Goal: Task Accomplishment & Management: Manage account settings

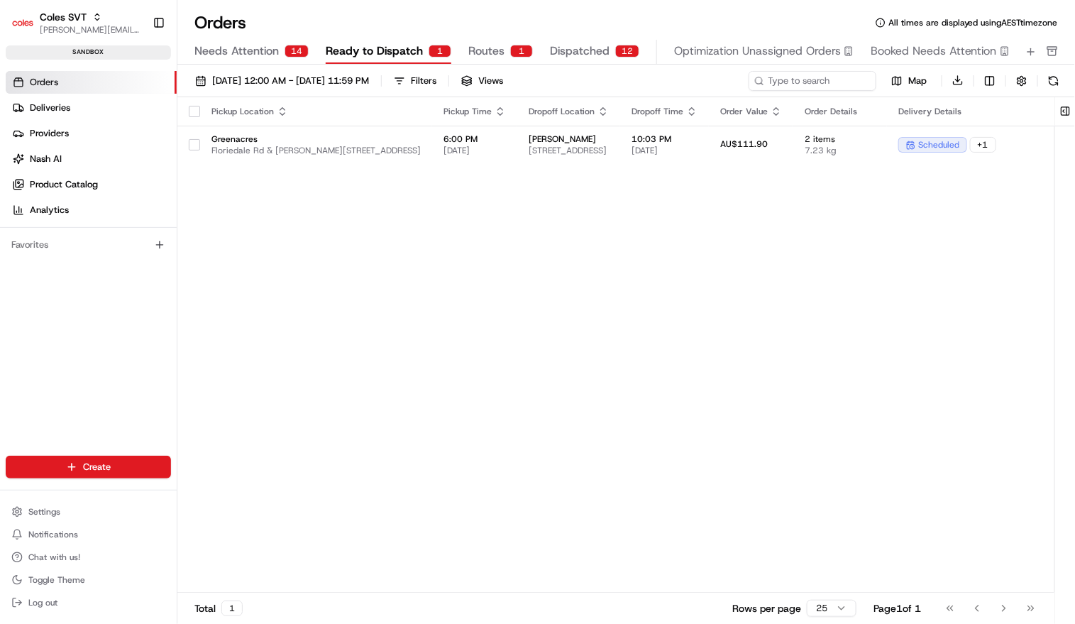
drag, startPoint x: 367, startPoint y: 331, endPoint x: 423, endPoint y: 304, distance: 62.2
click at [369, 326] on div "Pickup Location Pickup Time Dropoff Location Dropoff Time Order Value Order Det…" at bounding box center [768, 345] width 1183 height 496
click at [60, 509] on span "Settings" at bounding box center [44, 511] width 32 height 11
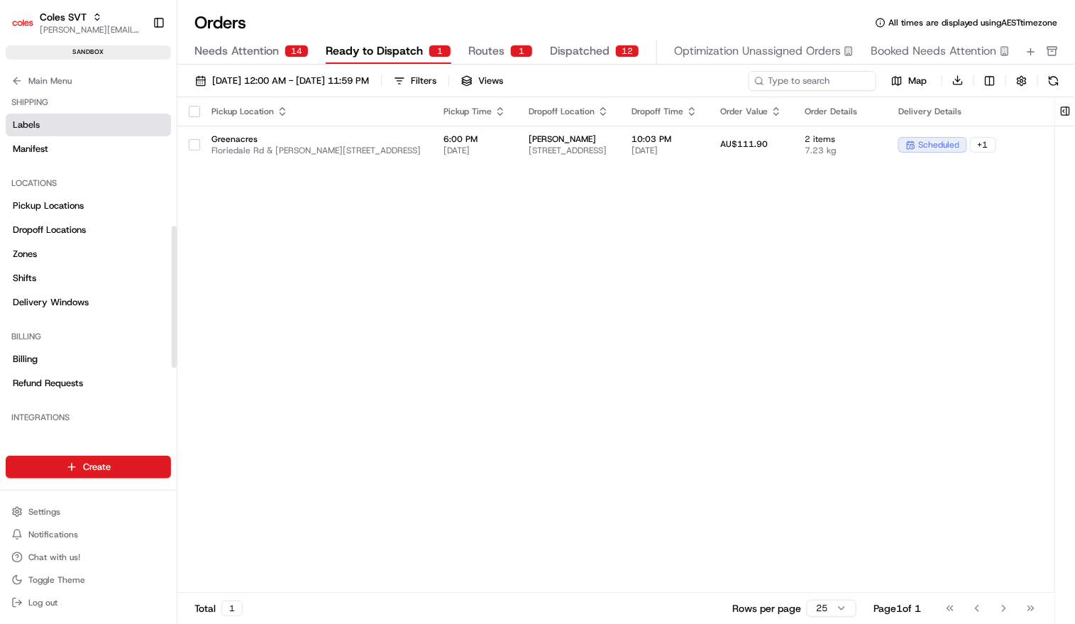
scroll to position [324, 0]
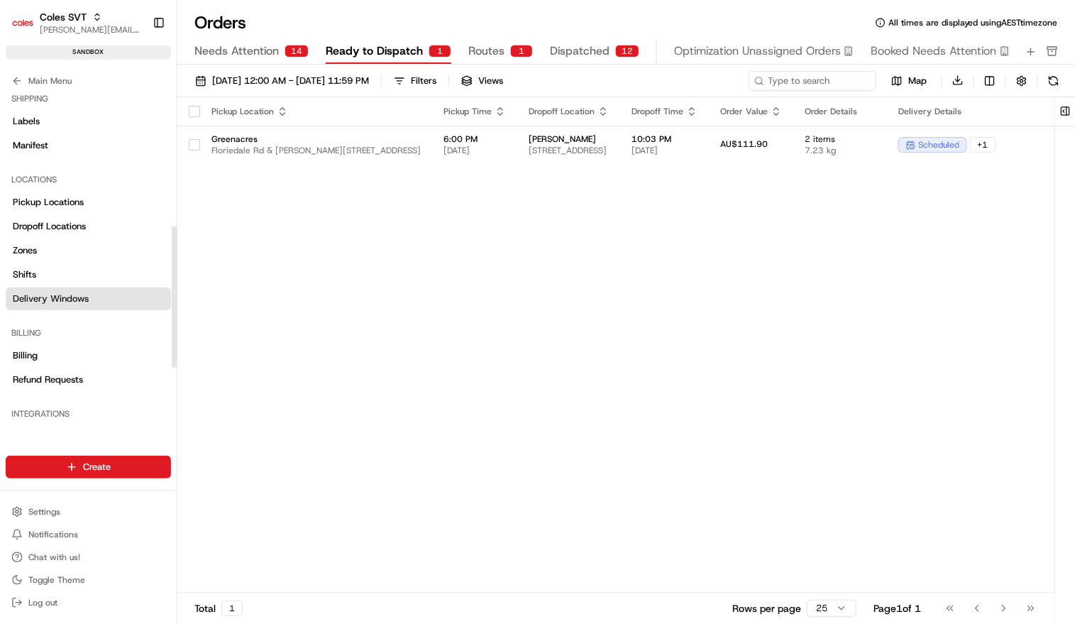
click at [70, 290] on link "Delivery Windows" at bounding box center [88, 298] width 165 height 23
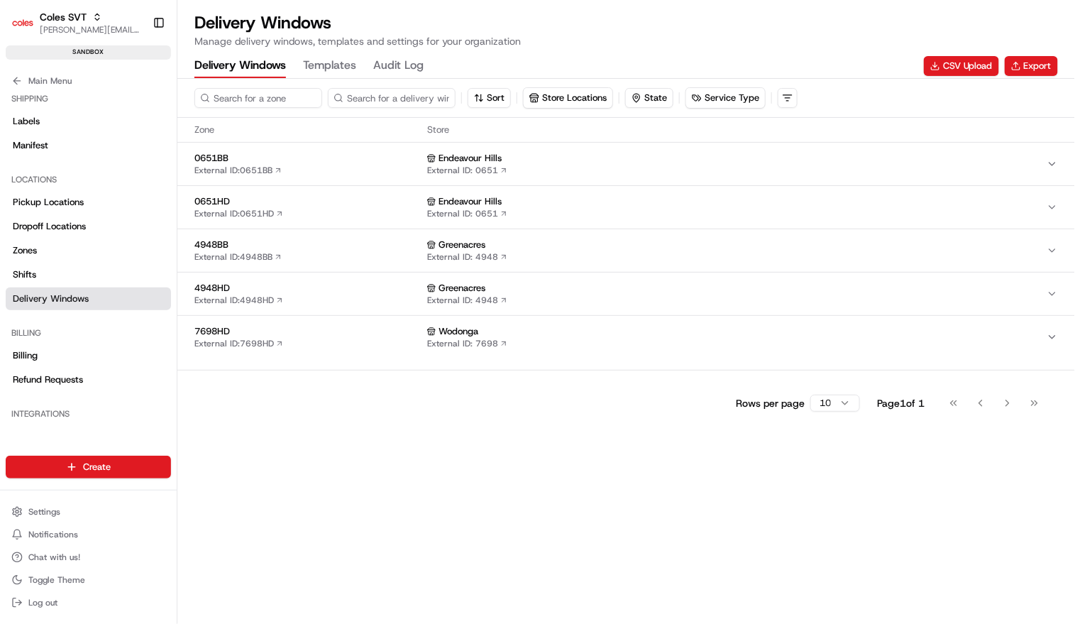
click at [479, 20] on h1 "Delivery Windows" at bounding box center [357, 22] width 326 height 23
click at [1030, 67] on button "Export" at bounding box center [1031, 66] width 53 height 20
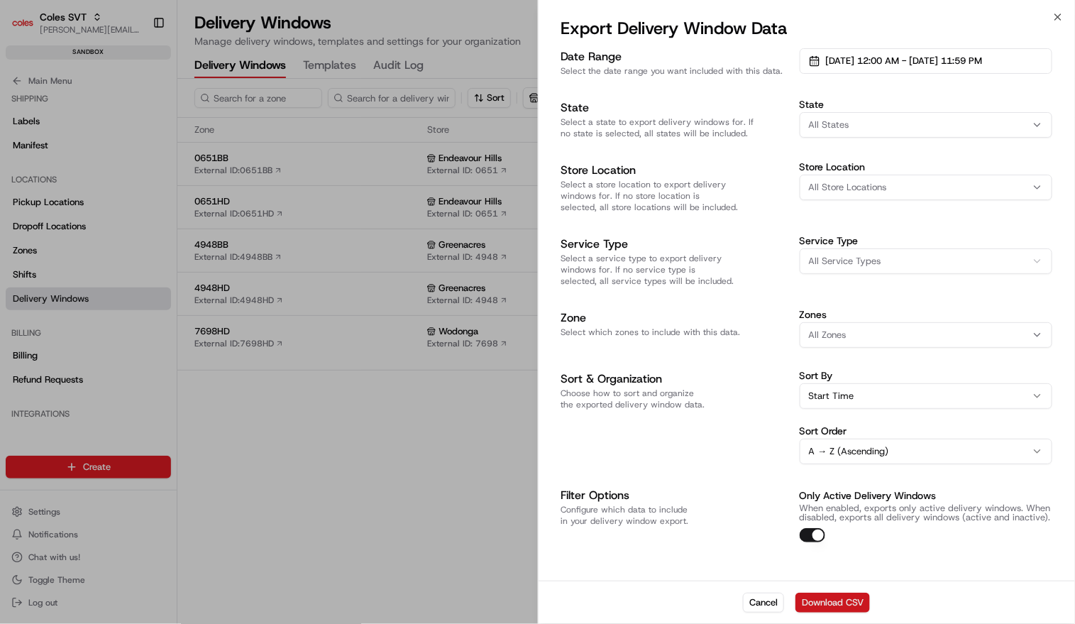
click at [847, 601] on button "Download CSV" at bounding box center [832, 603] width 75 height 20
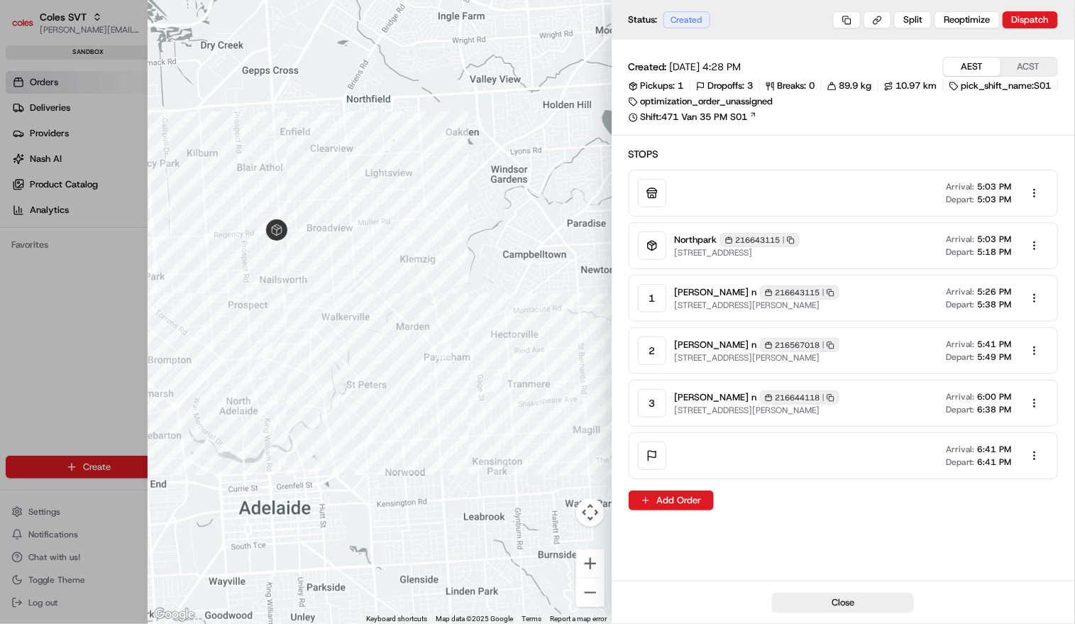
click at [800, 250] on span "[STREET_ADDRESS]" at bounding box center [737, 252] width 125 height 11
click at [852, 243] on div "Northpark 216643115 Copy 216643115 264 Main N Rd, Prospect SA 5082, Australia A…" at bounding box center [862, 245] width 375 height 28
click at [1034, 245] on body "Coles SVT barry@usenash.com Toggle Sidebar sandbox Orders Deliveries Providers …" at bounding box center [537, 312] width 1075 height 624
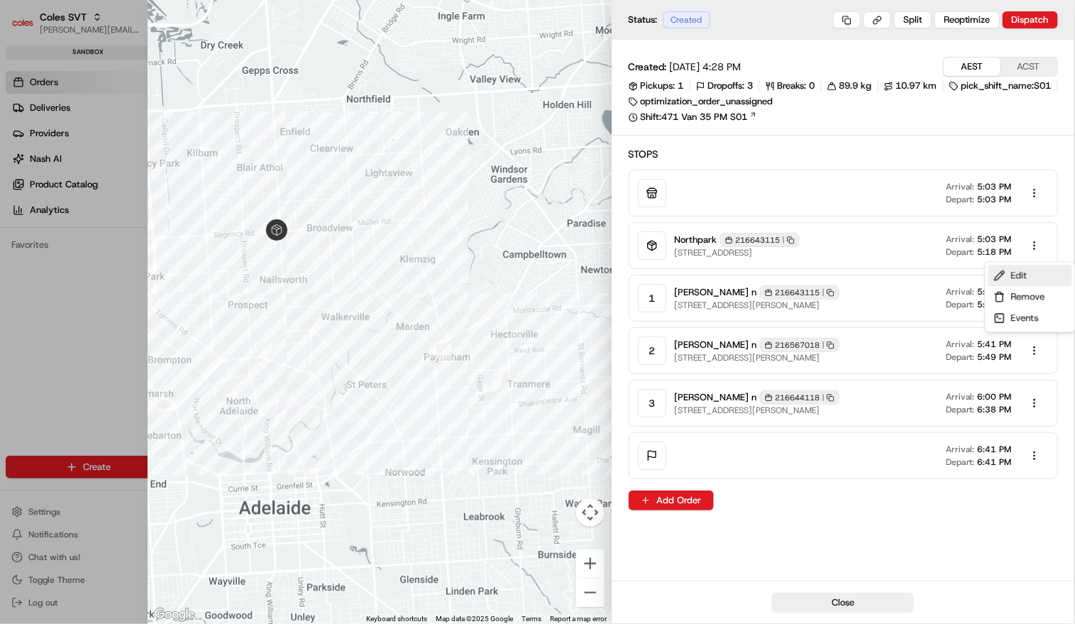
click at [1012, 276] on div "Edit" at bounding box center [1030, 275] width 84 height 21
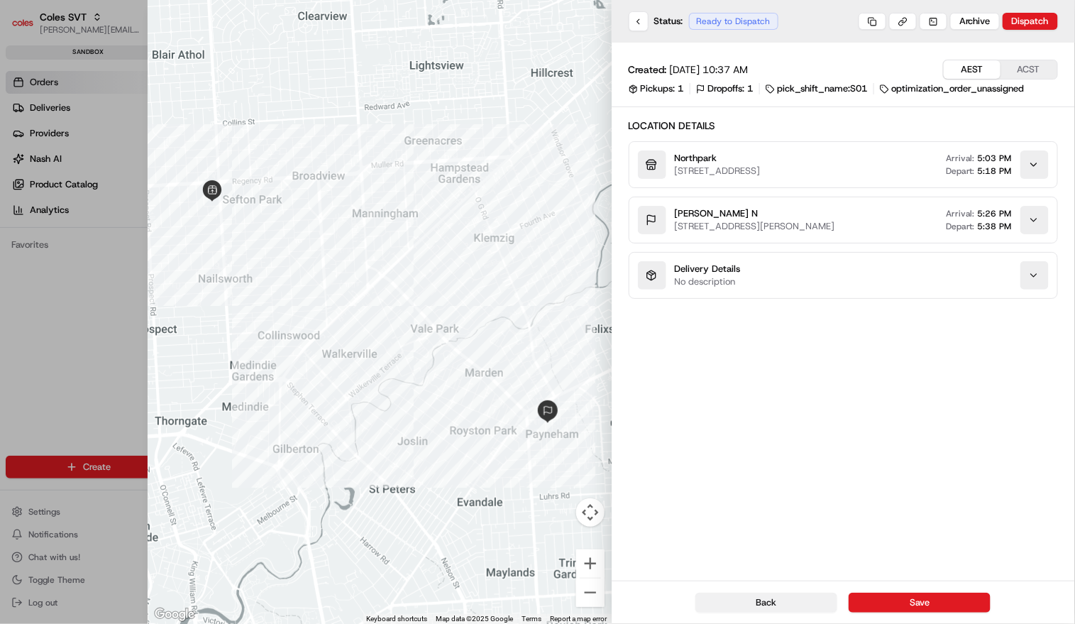
click at [782, 597] on button "Back" at bounding box center [766, 603] width 142 height 20
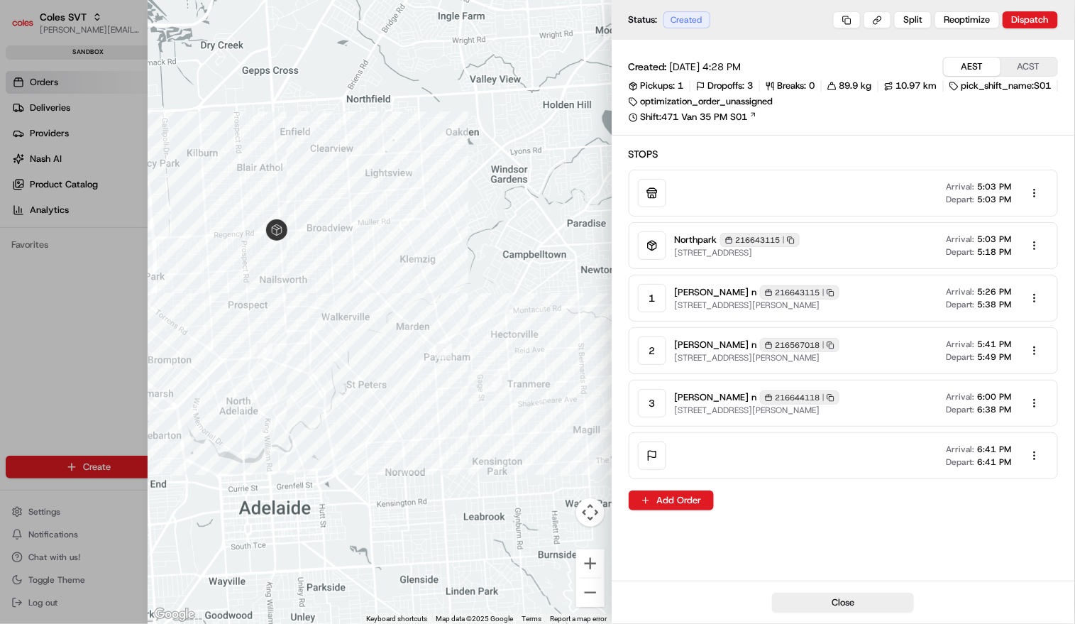
click at [144, 218] on div at bounding box center [537, 312] width 1075 height 624
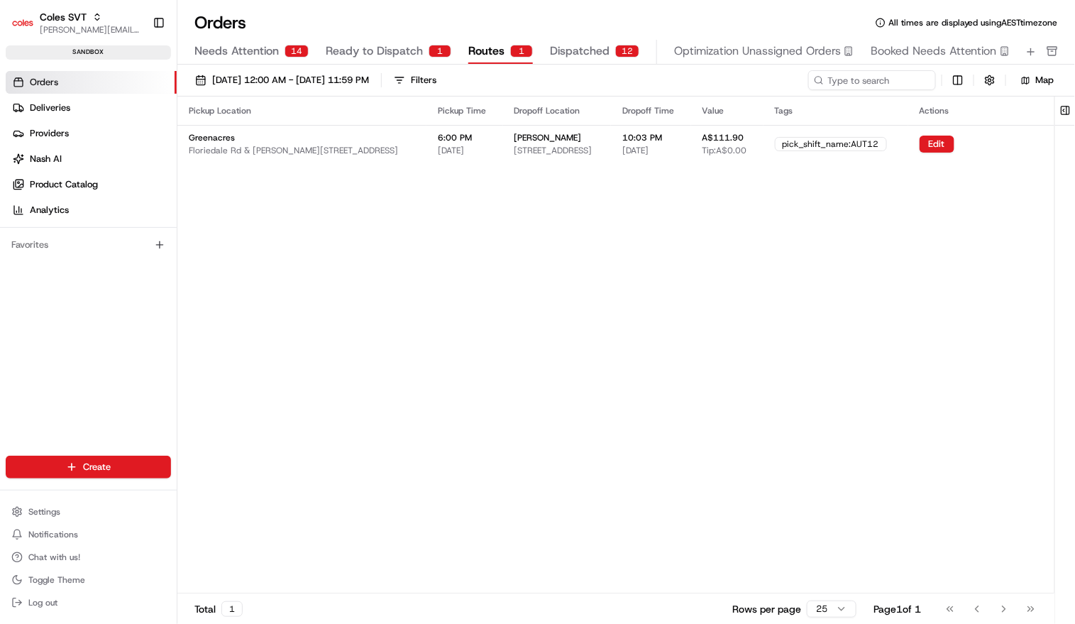
click at [483, 217] on div "Pickup Location Pickup Time Dropoff Location Dropoff Time Value Tags Actions Gr…" at bounding box center [615, 345] width 877 height 496
click at [847, 146] on div "pick_shift_name:AUT12" at bounding box center [831, 144] width 112 height 14
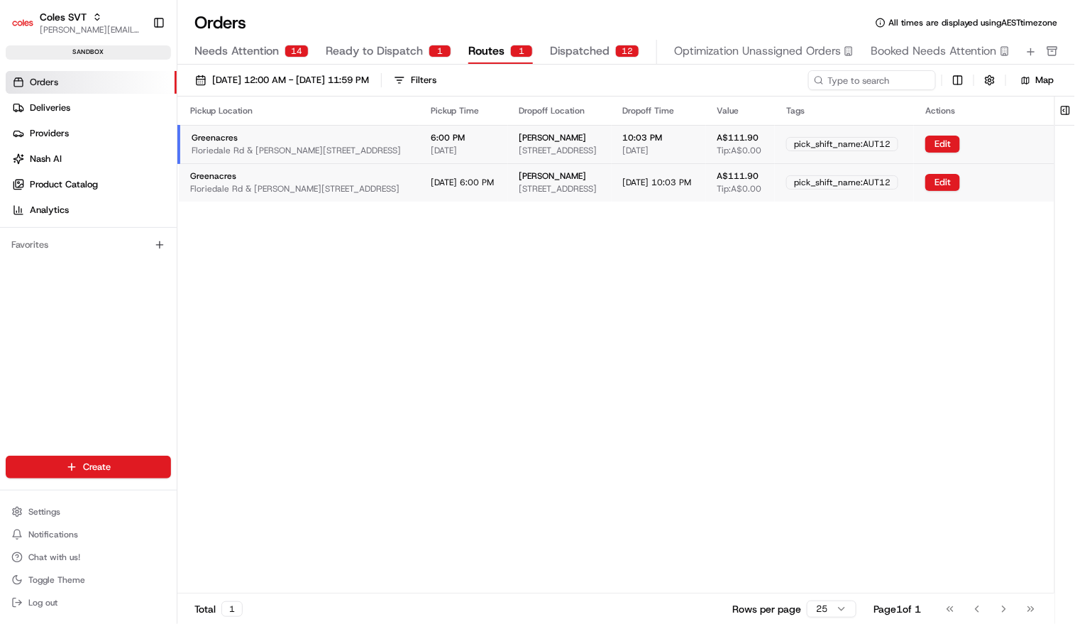
click at [762, 147] on span "Tip: A$0.00" at bounding box center [739, 150] width 45 height 11
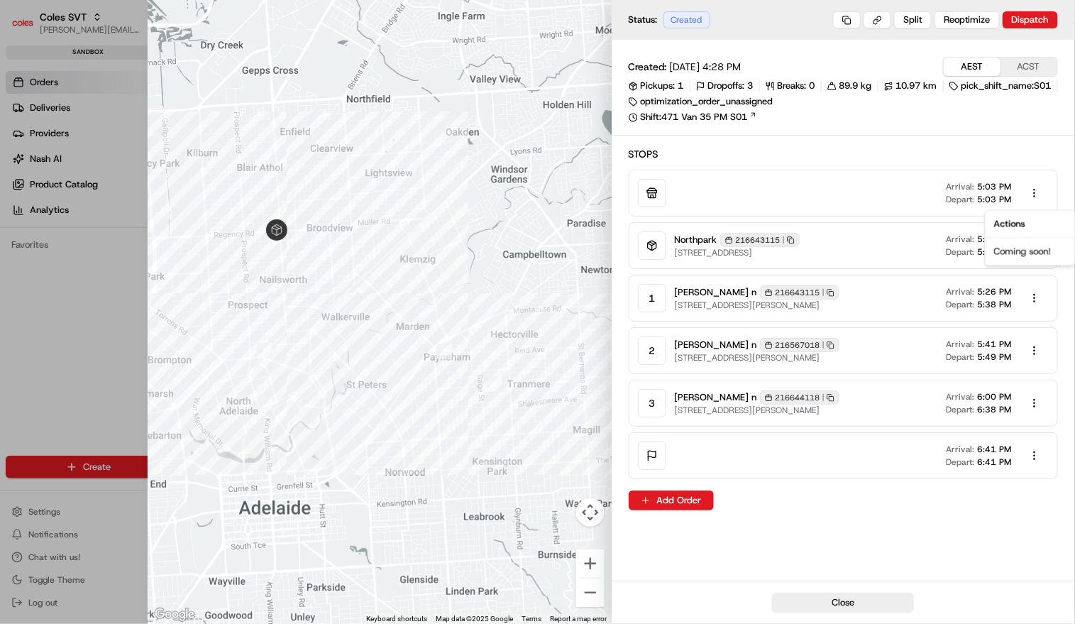
click at [1035, 194] on body "Coles SVT barry@usenash.com Toggle Sidebar sandbox Orders Deliveries Providers …" at bounding box center [537, 312] width 1075 height 624
click at [927, 145] on div at bounding box center [537, 312] width 1075 height 624
click at [766, 251] on span "264 Main N Rd, Prospect SA 5082, Australia" at bounding box center [737, 252] width 125 height 11
click at [741, 97] on div "optimization_order_unassigned" at bounding box center [701, 101] width 145 height 13
click at [742, 109] on div "Pickups: 1 Dropoffs: 3 Breaks: 0 89.9 kg 10.97 km pick_shift_name:S01 optimizat…" at bounding box center [844, 101] width 430 height 44
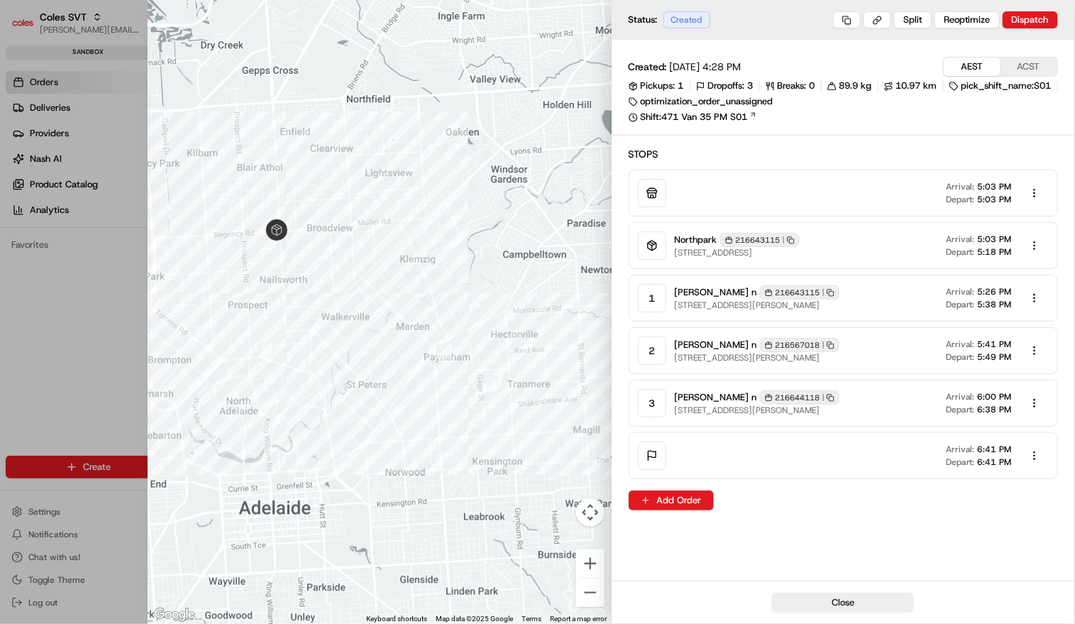
click at [745, 105] on div "optimization_order_unassigned" at bounding box center [701, 101] width 145 height 13
click at [966, 85] on div "pick_shift_name:S01" at bounding box center [1000, 85] width 102 height 13
click at [1013, 87] on div "pick_shift_name:S01" at bounding box center [1000, 85] width 102 height 13
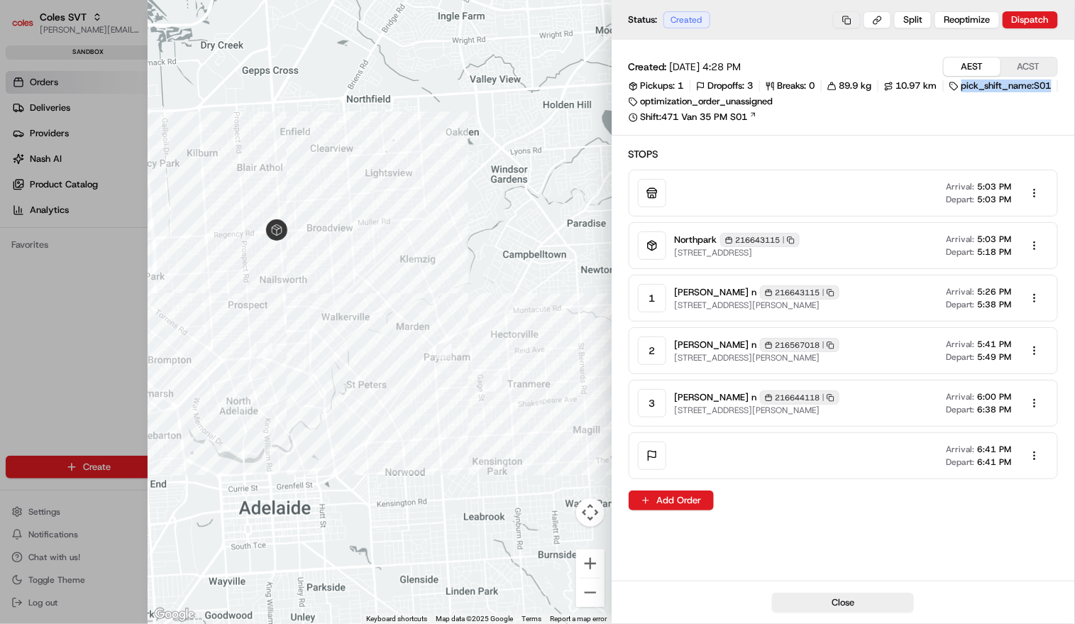
click at [846, 21] on button at bounding box center [847, 19] width 28 height 17
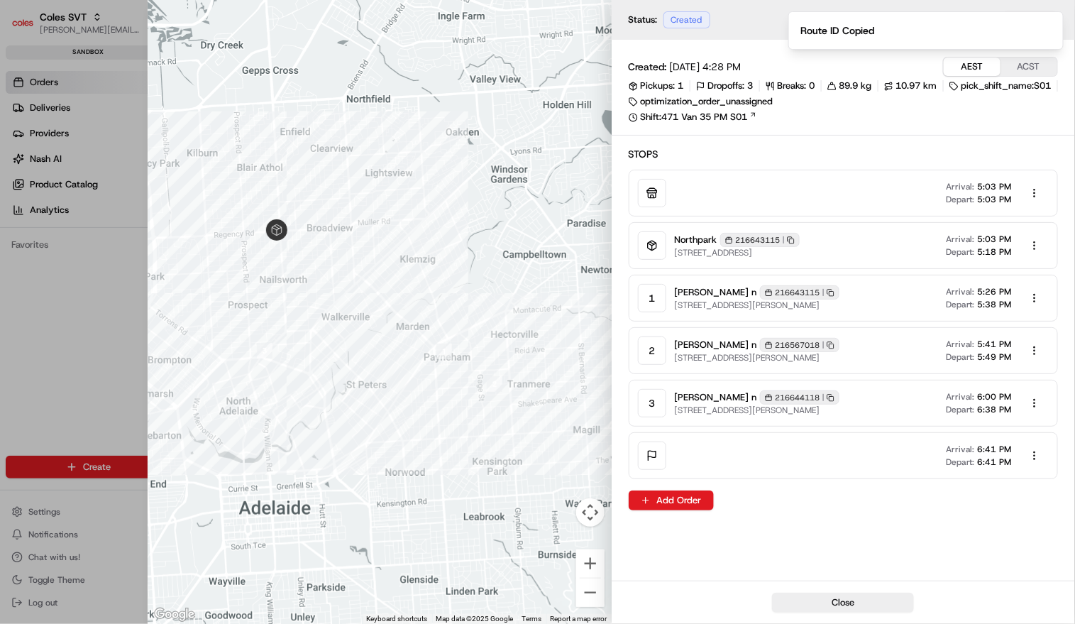
click at [79, 307] on div at bounding box center [537, 312] width 1075 height 624
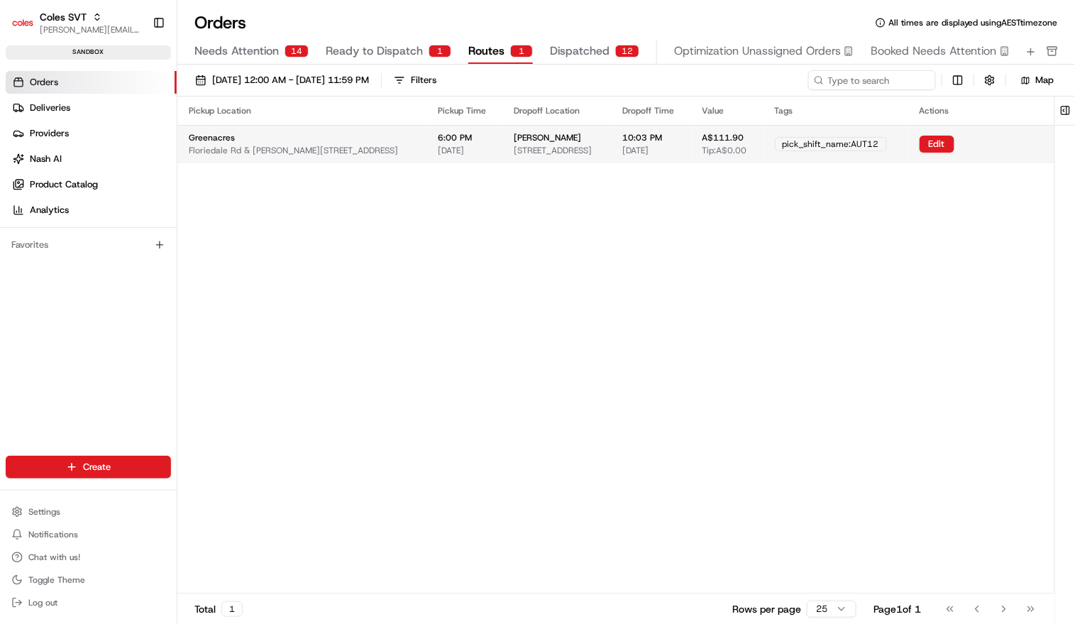
click at [286, 139] on div "Greenacres Floriedale Rd & Muller Rd, Greenacres SA 5086, Australia" at bounding box center [302, 144] width 226 height 24
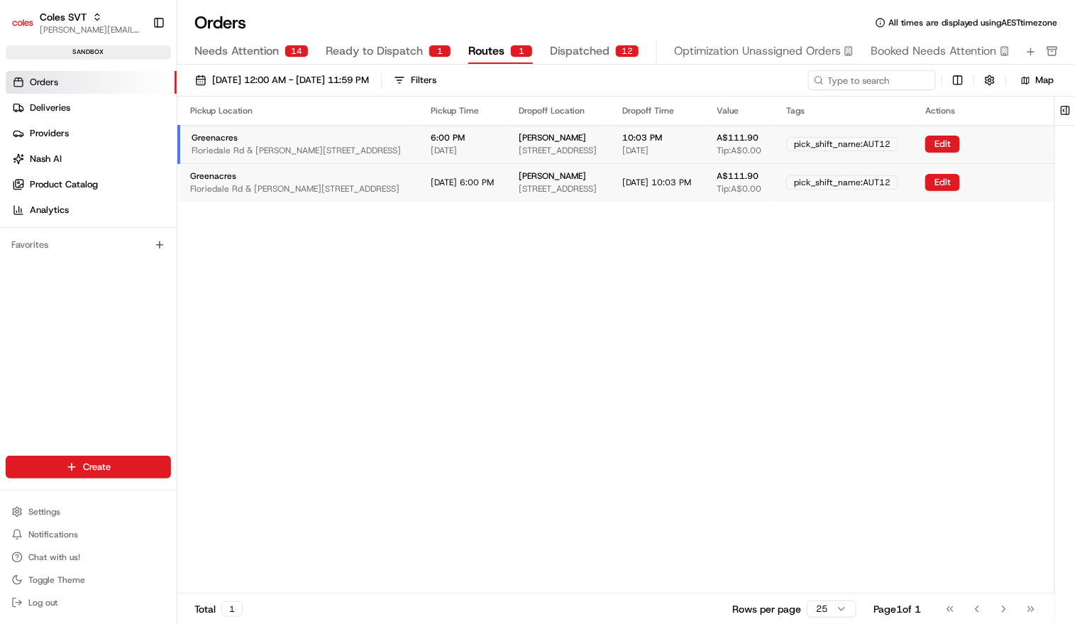
click at [292, 119] on th "Pickup Location" at bounding box center [299, 111] width 241 height 28
drag, startPoint x: 964, startPoint y: 146, endPoint x: 974, endPoint y: 148, distance: 10.2
click at [914, 147] on td "pick_shift_name:AUT12" at bounding box center [844, 144] width 139 height 38
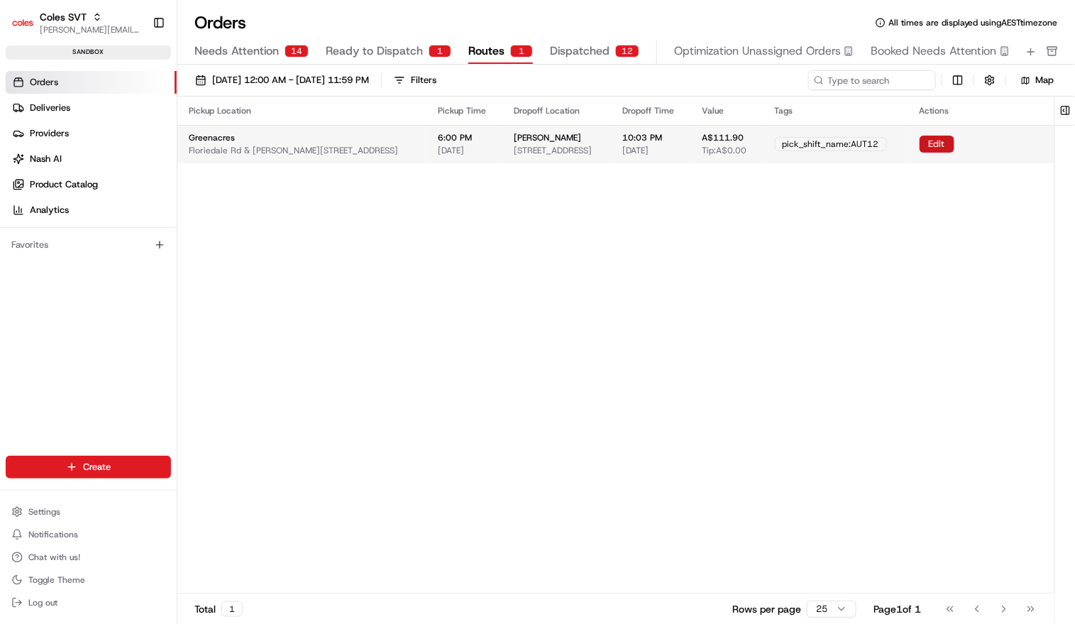
click at [954, 145] on button "Edit" at bounding box center [937, 144] width 35 height 17
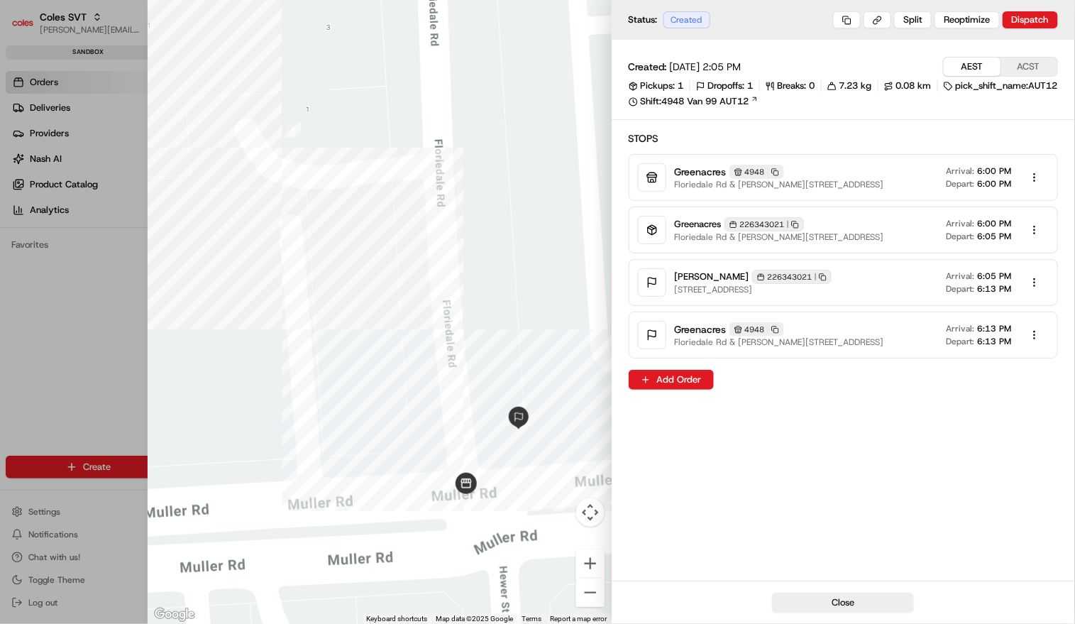
click at [782, 221] on div "Greenacres 226343021 Copy 226343021 Floriedale Rd & Muller Rd, Greenacres SA 50…" at bounding box center [844, 229] width 430 height 47
click at [1010, 229] on span "6:00 PM" at bounding box center [995, 223] width 34 height 11
click at [1030, 243] on body "Coles SVT barry@usenash.com Toggle Sidebar sandbox Orders Deliveries Providers …" at bounding box center [537, 312] width 1075 height 624
click at [1028, 266] on div "Edit" at bounding box center [1030, 275] width 84 height 21
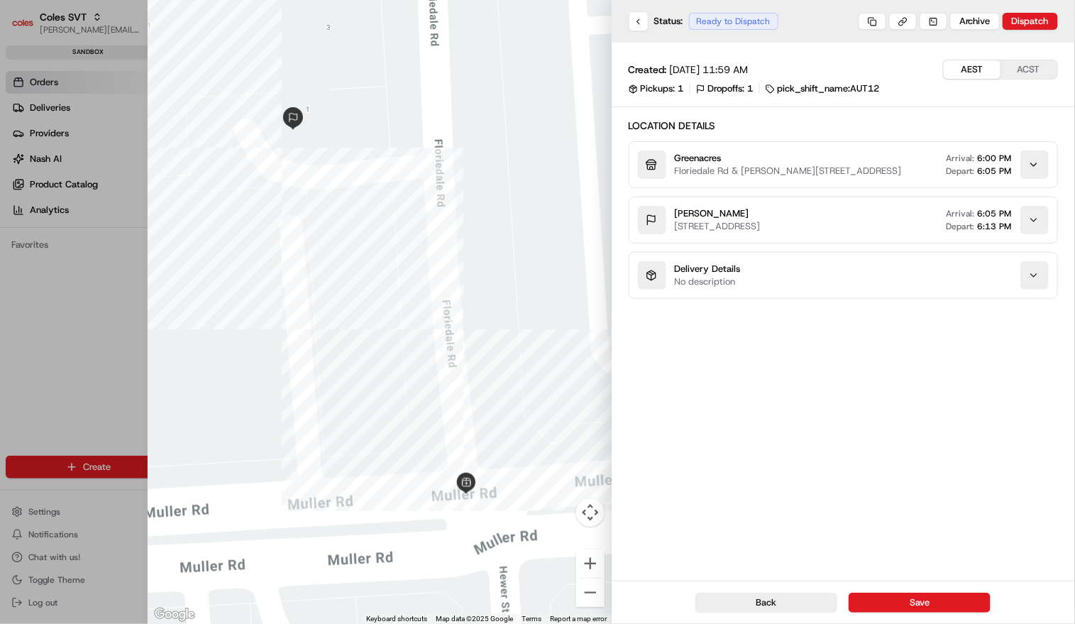
click at [1036, 226] on icon "button" at bounding box center [1033, 219] width 11 height 11
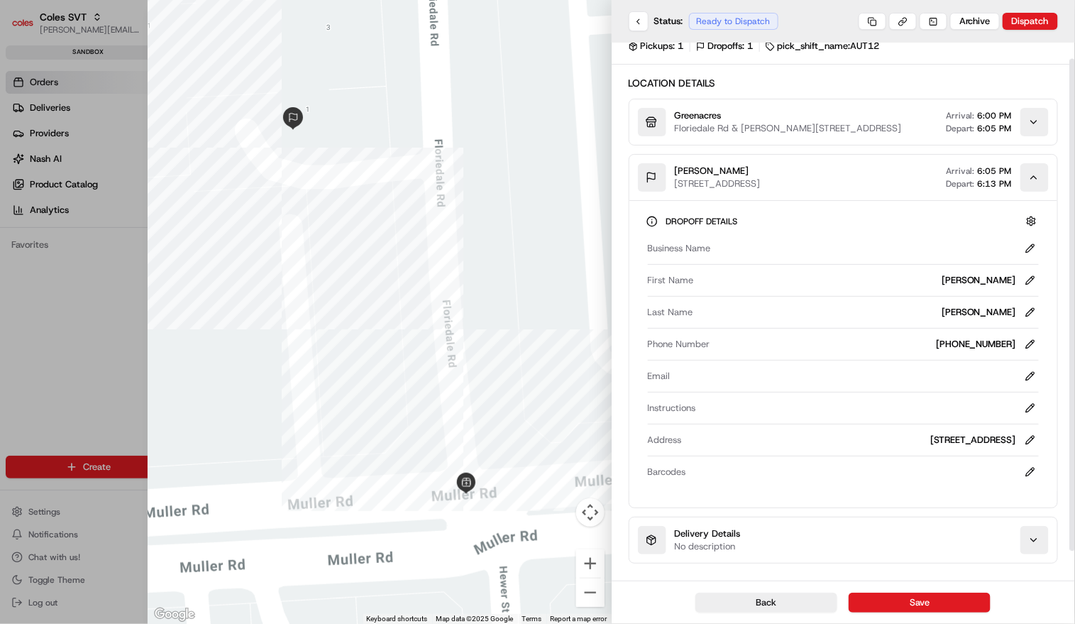
scroll to position [49, 0]
click at [646, 21] on button at bounding box center [639, 21] width 20 height 20
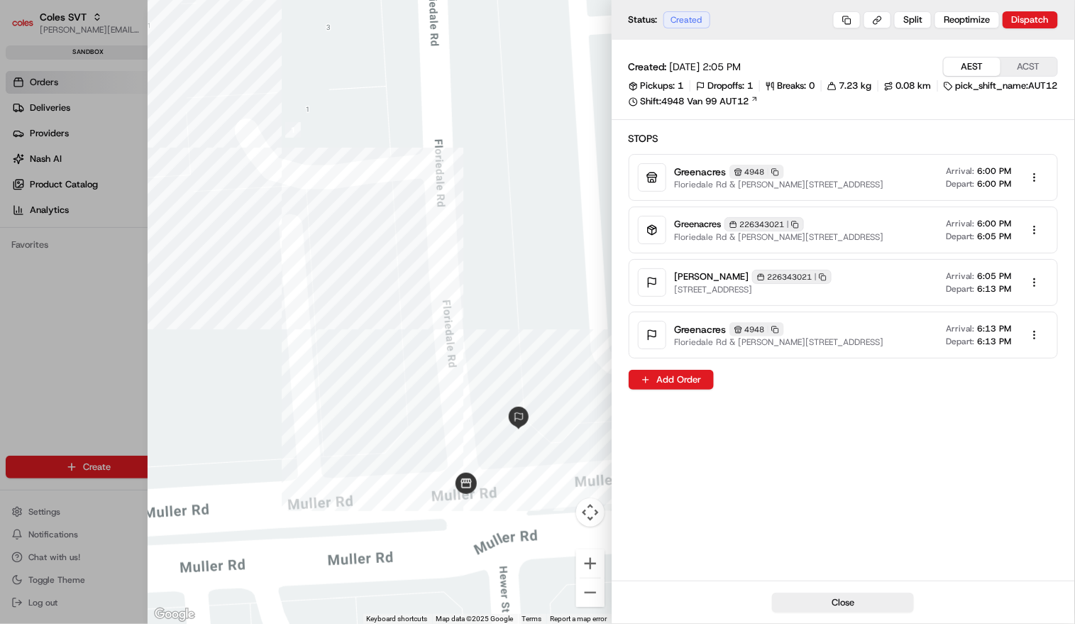
click at [86, 373] on div at bounding box center [537, 312] width 1075 height 624
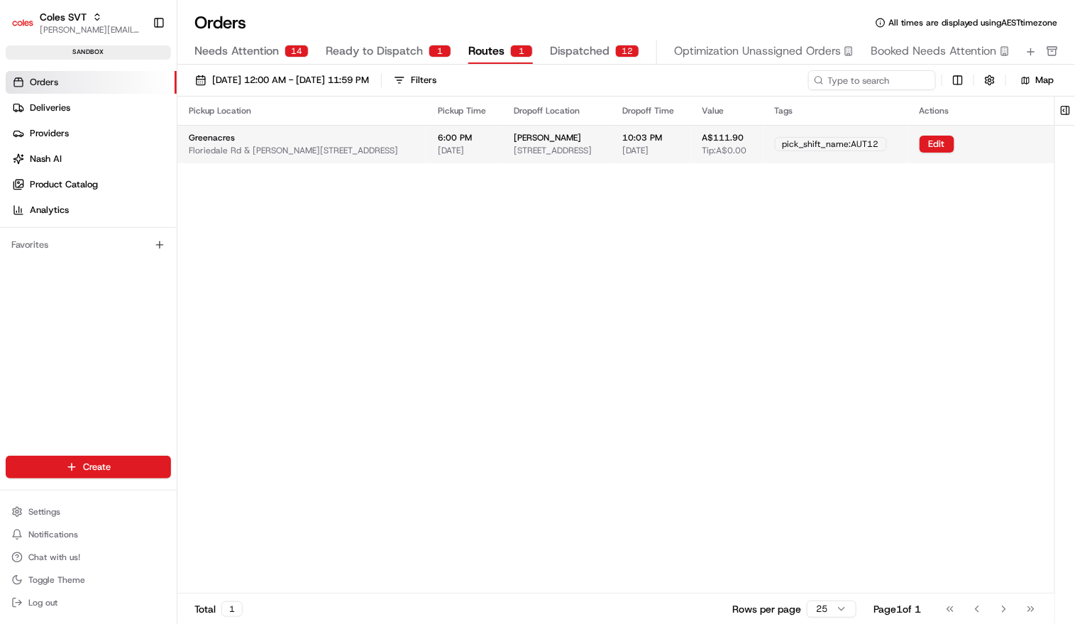
click at [299, 157] on td "Greenacres Floriedale Rd & Muller Rd, Greenacres SA 5086, Australia" at bounding box center [301, 144] width 249 height 38
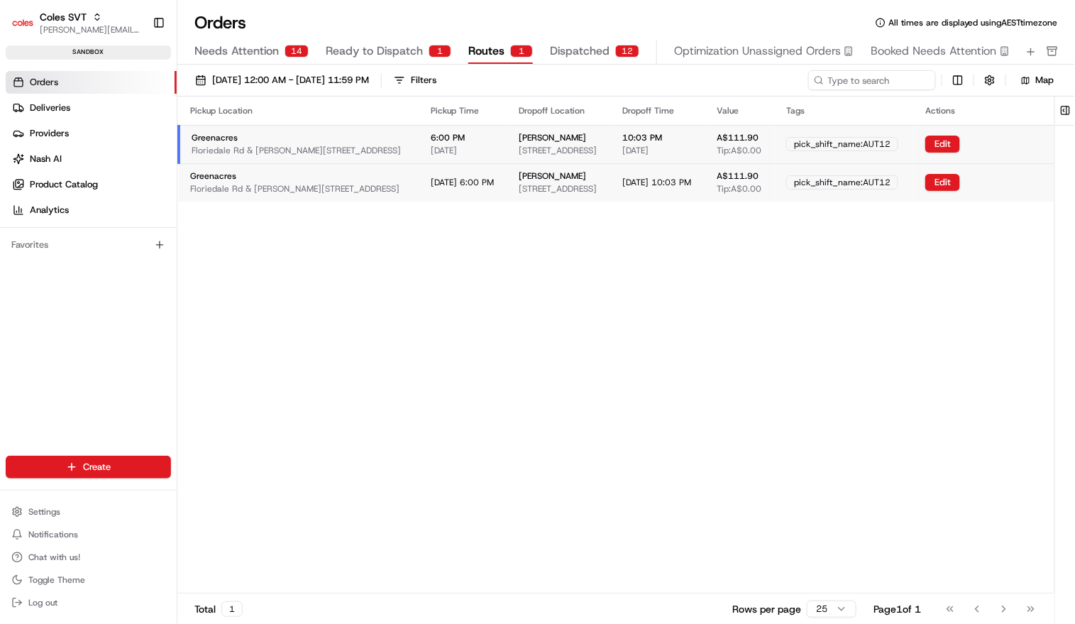
click at [285, 187] on span "Floriedale Rd & Muller Rd, Greenacres SA 5086, Australia" at bounding box center [294, 188] width 209 height 11
click at [960, 184] on button "Edit" at bounding box center [942, 182] width 35 height 17
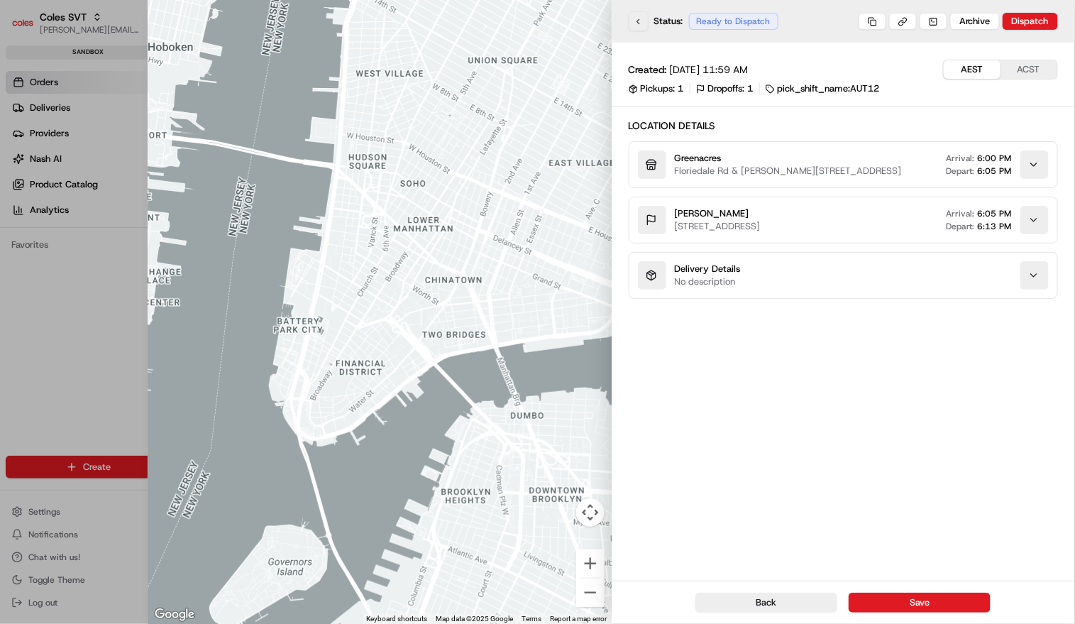
click at [641, 23] on button at bounding box center [639, 21] width 20 height 20
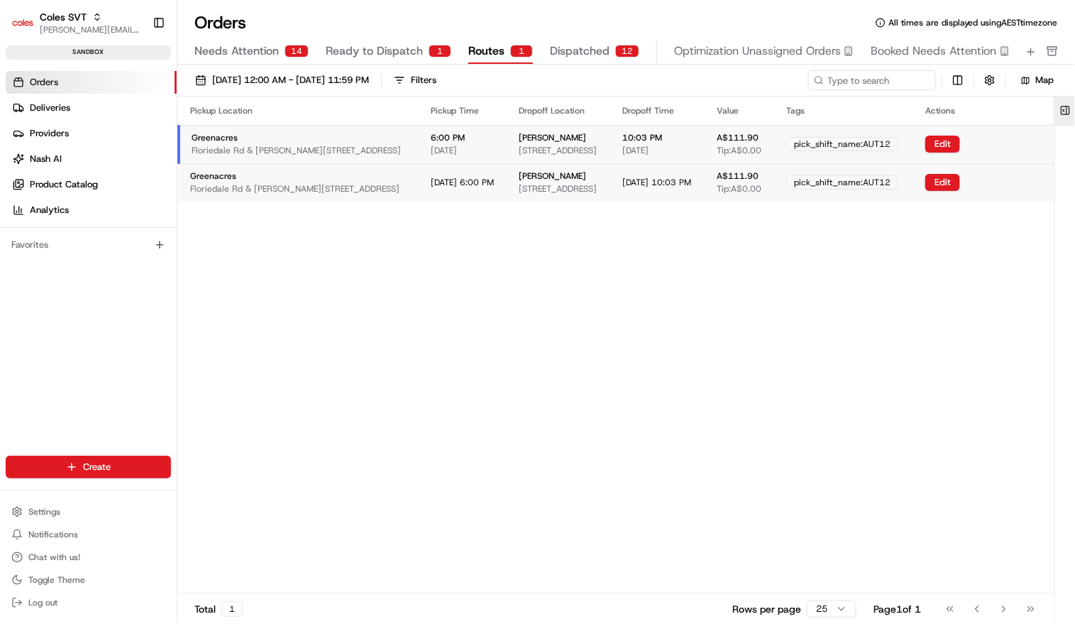
click at [1069, 107] on button at bounding box center [1065, 111] width 23 height 28
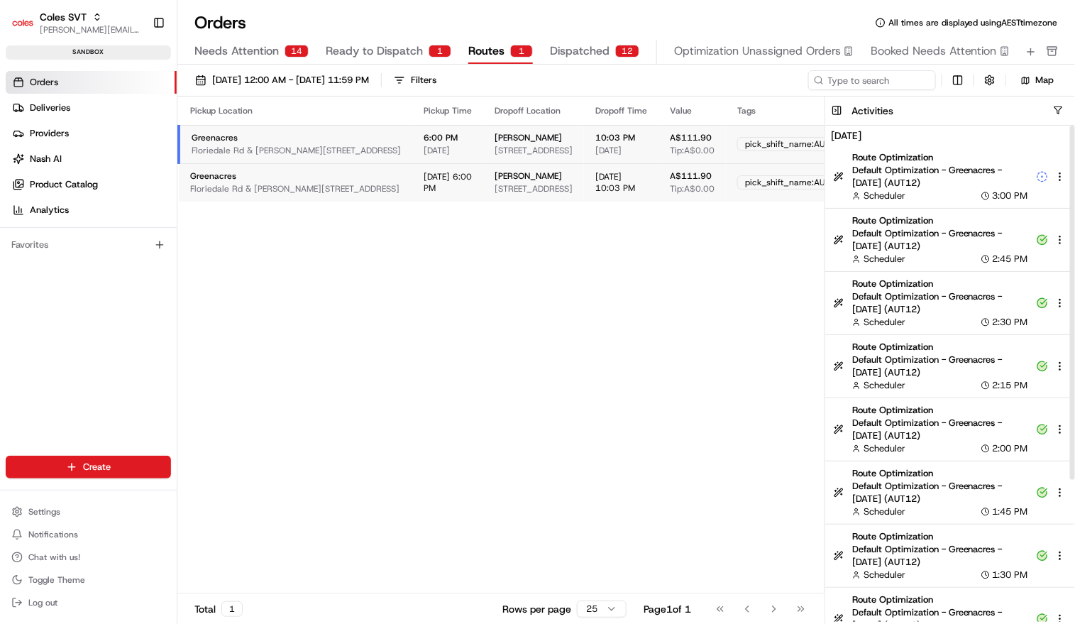
click at [710, 251] on div "Pickup Location Pickup Time Dropoff Location Dropoff Time Value Tags Actions Gr…" at bounding box center [587, 345] width 820 height 496
click at [844, 102] on button at bounding box center [836, 111] width 23 height 28
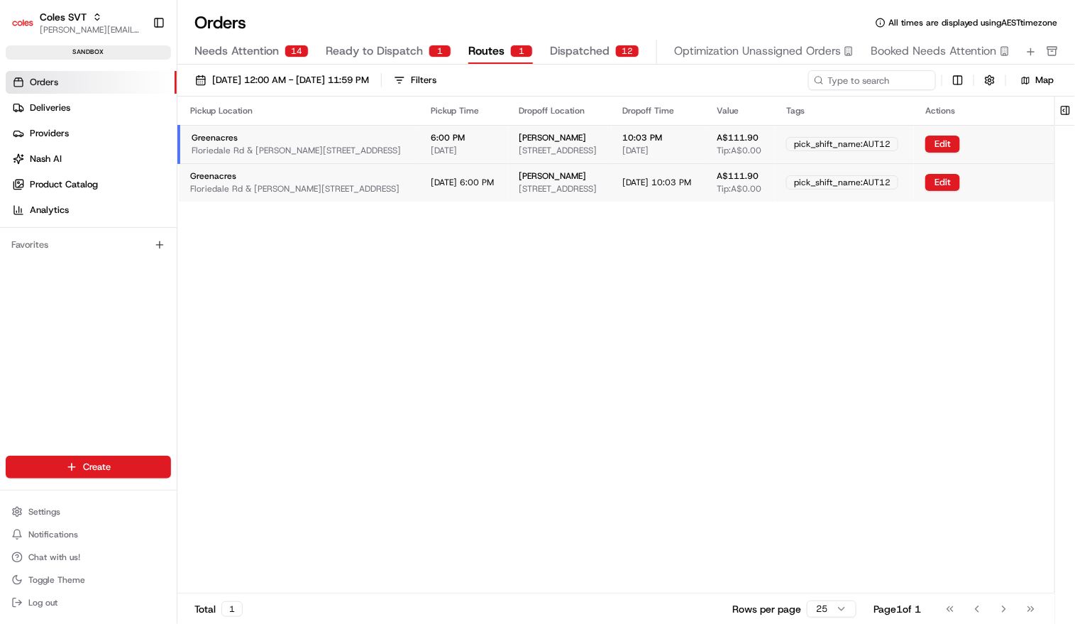
click at [510, 53] on div "1" at bounding box center [521, 51] width 23 height 13
click at [960, 141] on button "Edit" at bounding box center [942, 144] width 35 height 17
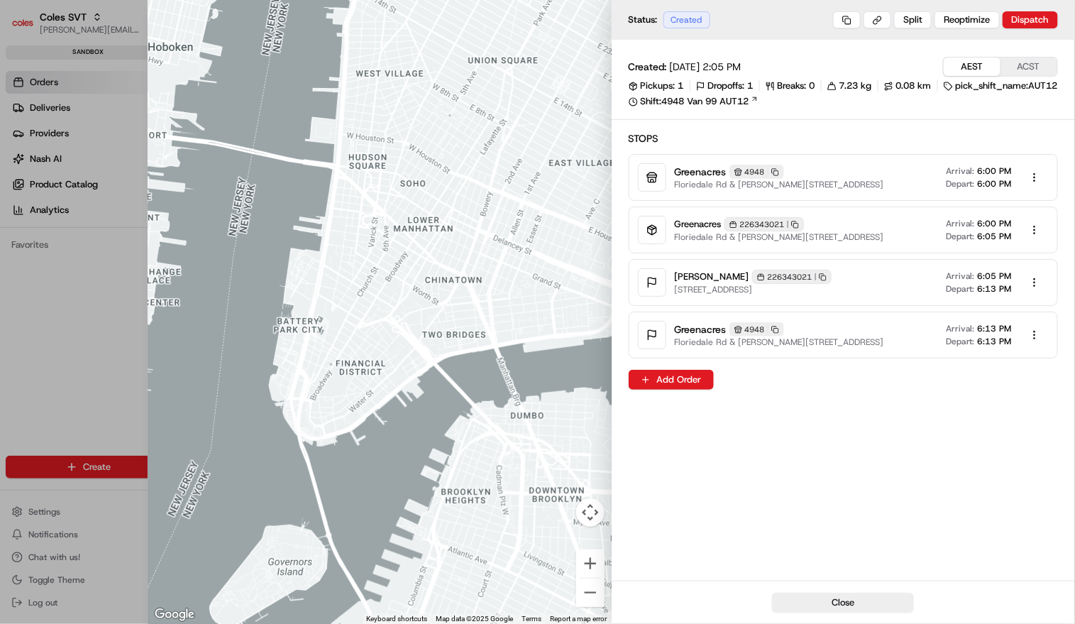
click at [944, 91] on icon at bounding box center [948, 86] width 9 height 9
click at [663, 108] on link "Shift: 4948 Van 99 AUT12" at bounding box center [844, 101] width 430 height 13
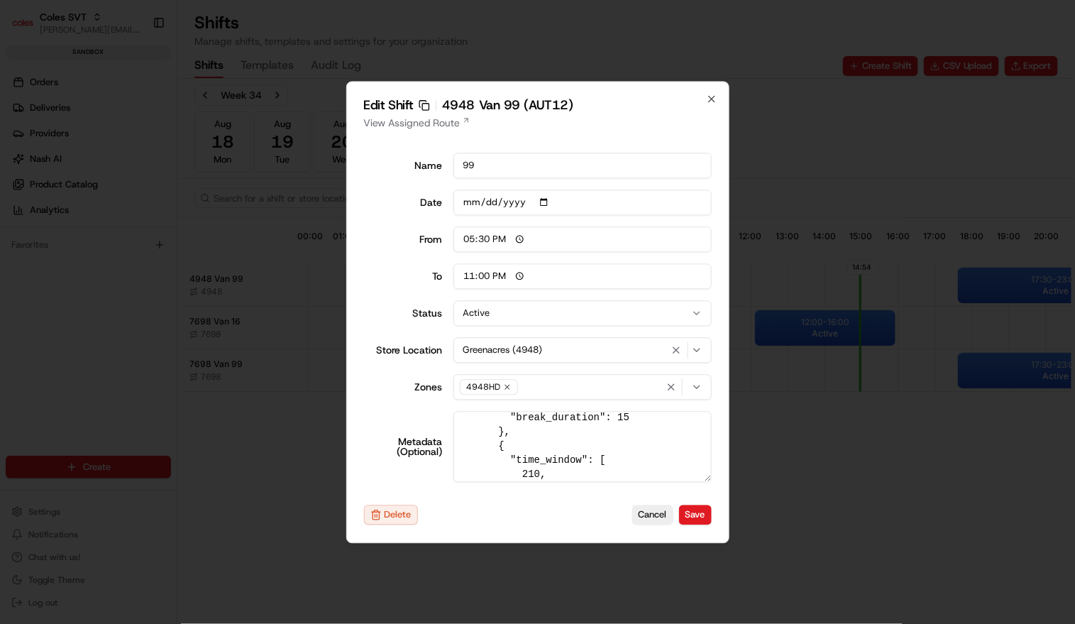
scroll to position [165, 0]
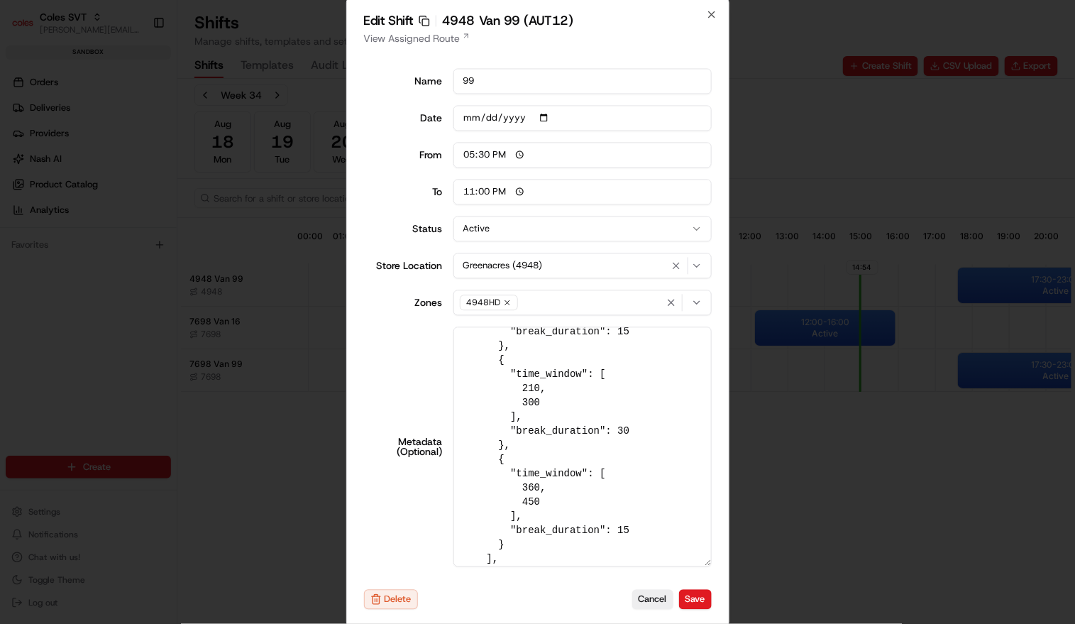
drag, startPoint x: 705, startPoint y: 479, endPoint x: 720, endPoint y: 649, distance: 170.2
click at [720, 623] on html "Coles SVT [PERSON_NAME][EMAIL_ADDRESS][DOMAIN_NAME] Toggle Sidebar sandbox Orde…" at bounding box center [537, 312] width 1075 height 624
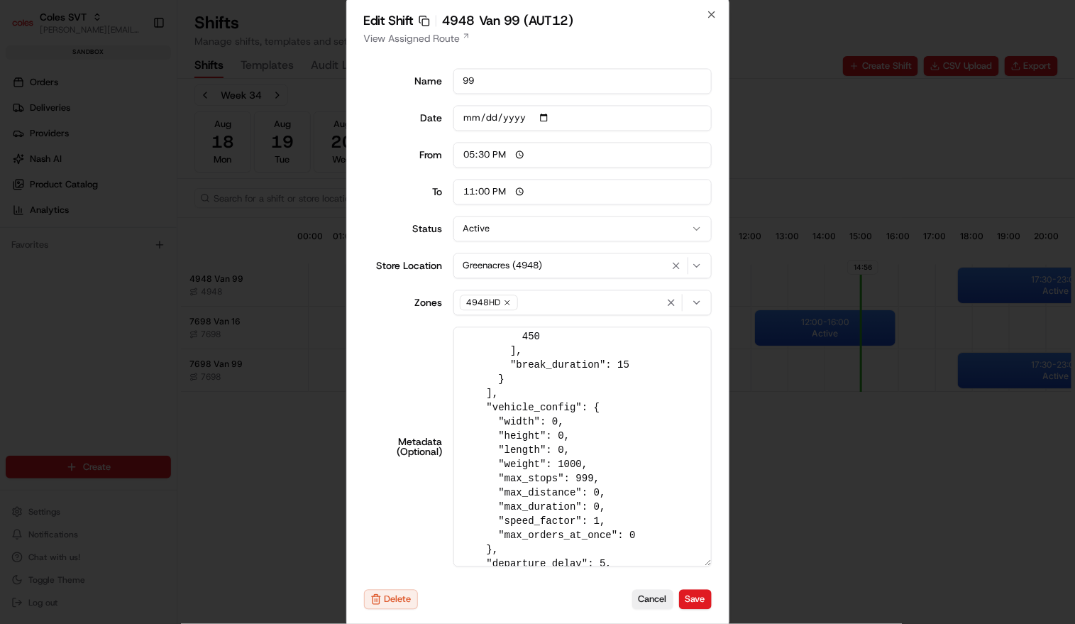
scroll to position [352, 0]
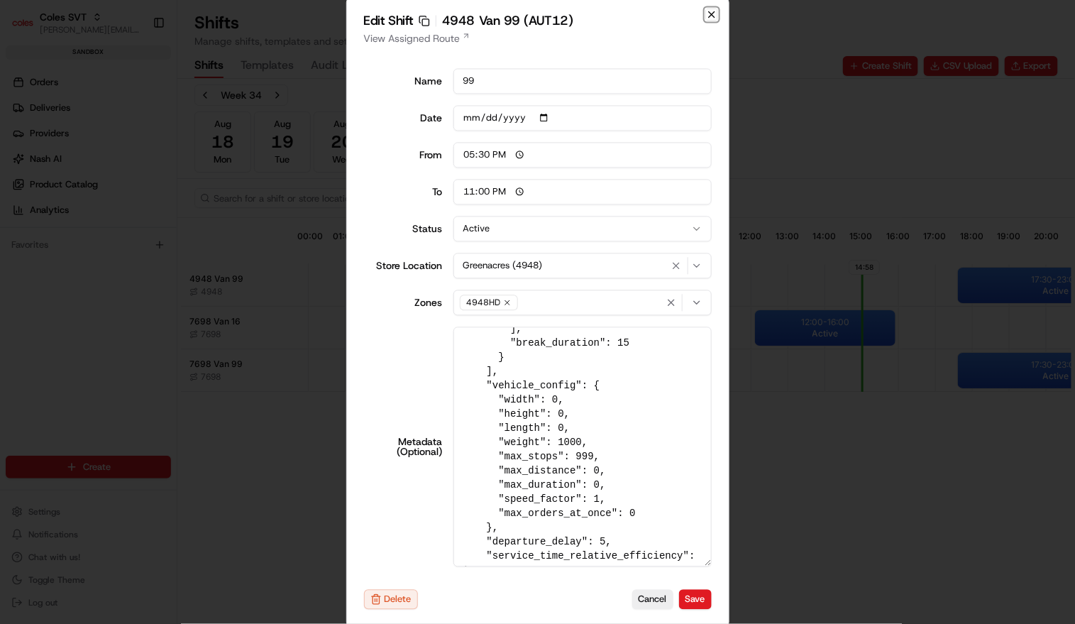
click at [715, 15] on icon "button" at bounding box center [711, 14] width 11 height 11
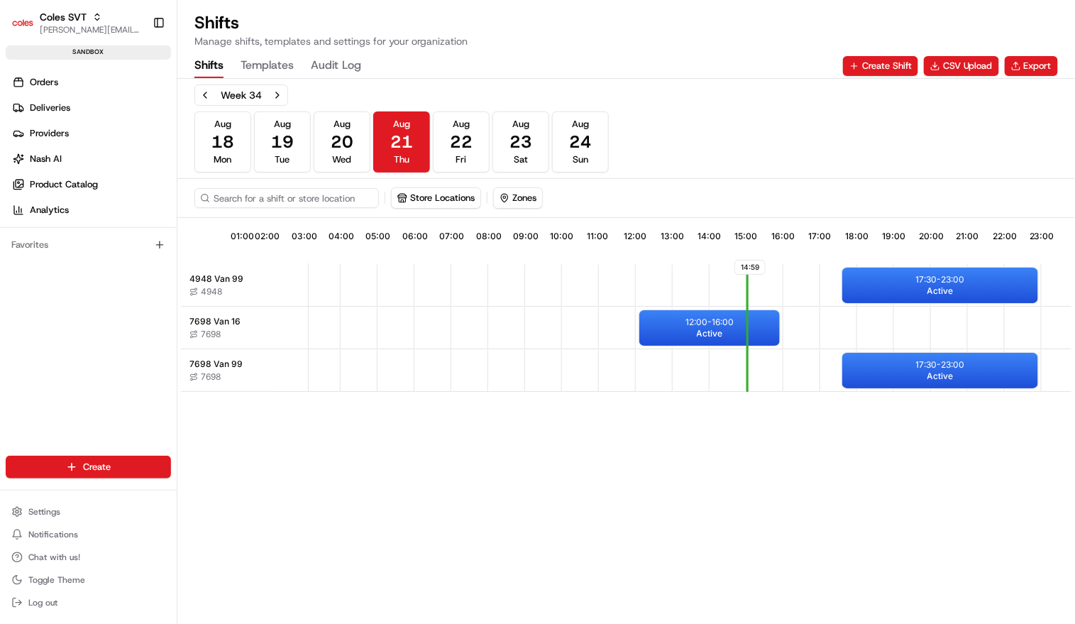
scroll to position [0, 122]
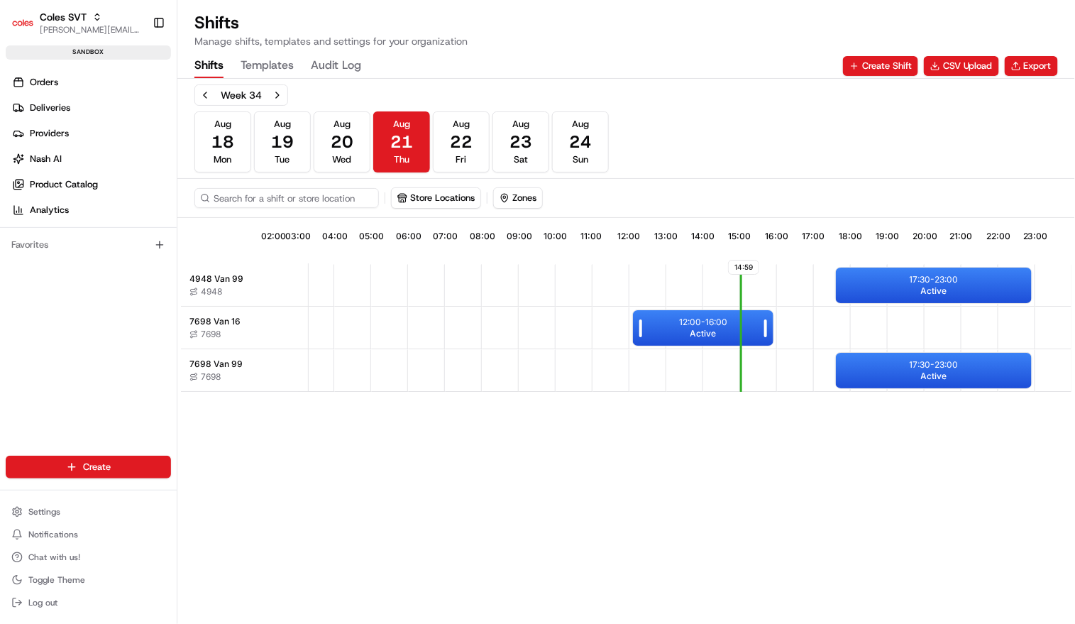
click at [708, 321] on p "12:00 - 16:00" at bounding box center [703, 321] width 48 height 11
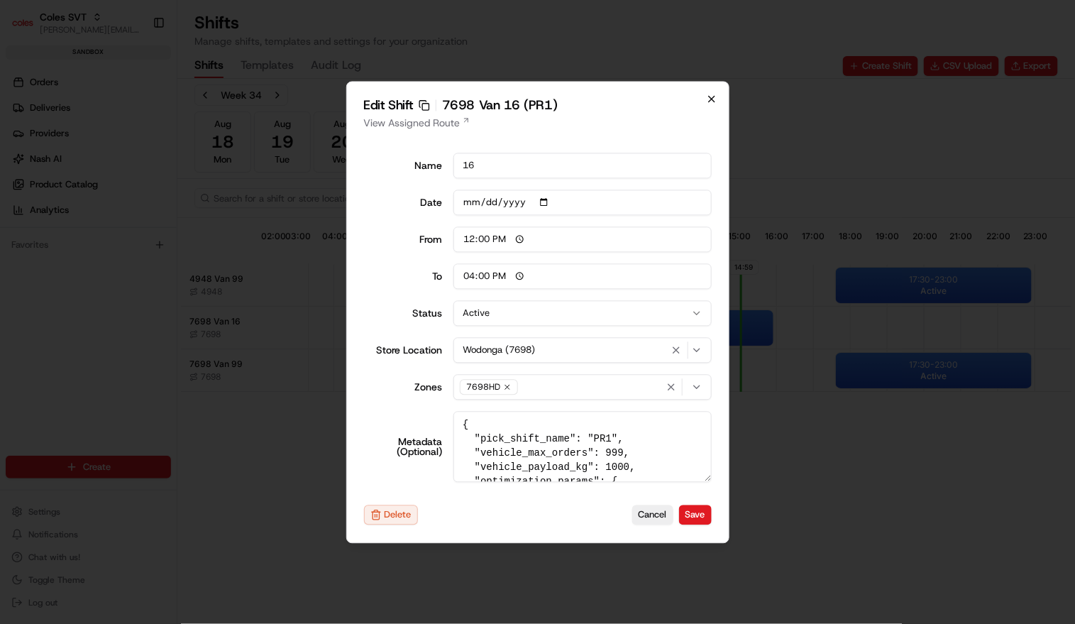
click at [712, 96] on icon "button" at bounding box center [711, 98] width 11 height 11
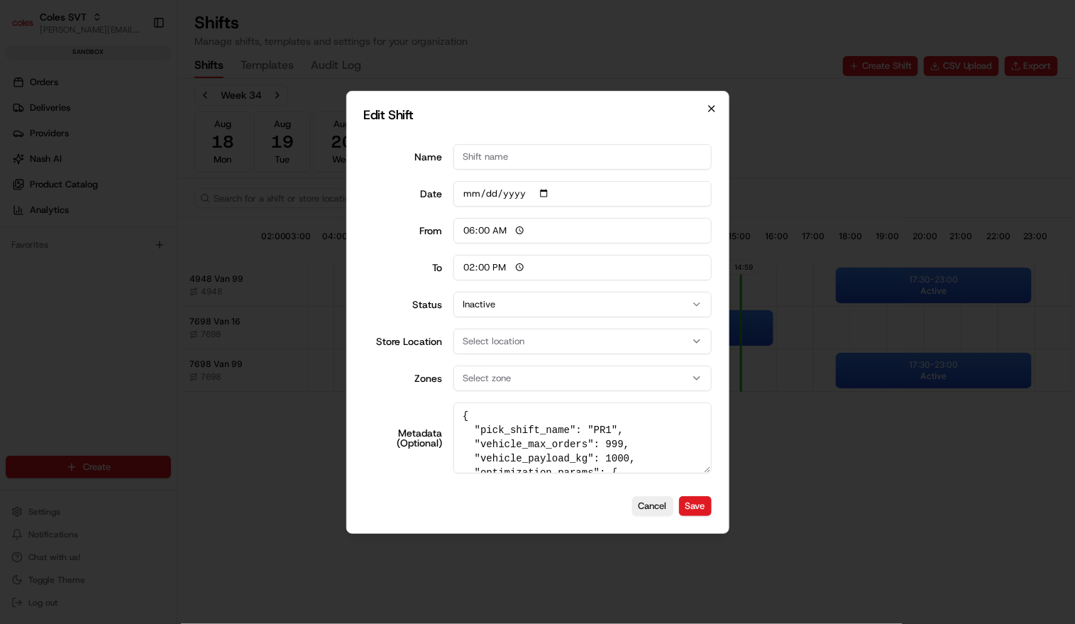
type input "06:00"
type input "14:00"
